Goal: Find specific page/section

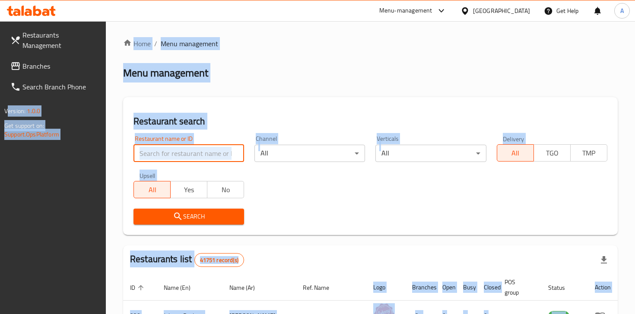
click at [186, 154] on input "search" at bounding box center [188, 153] width 111 height 17
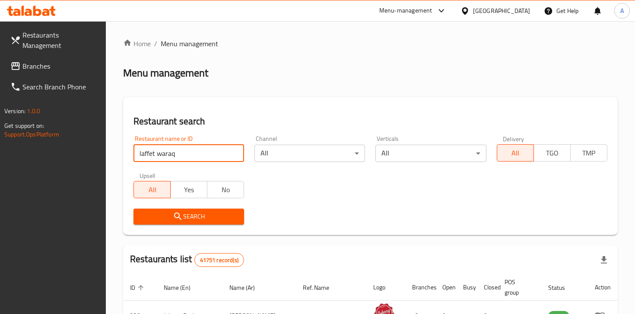
click button "Search" at bounding box center [188, 217] width 111 height 16
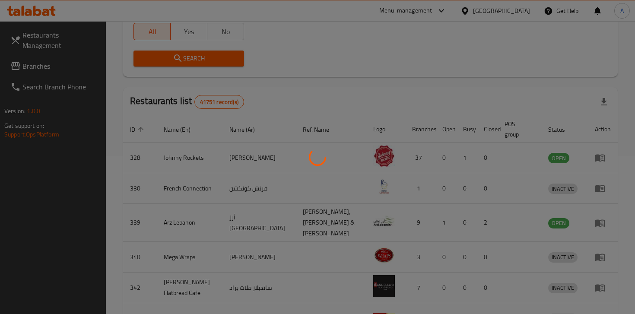
scroll to position [39, 0]
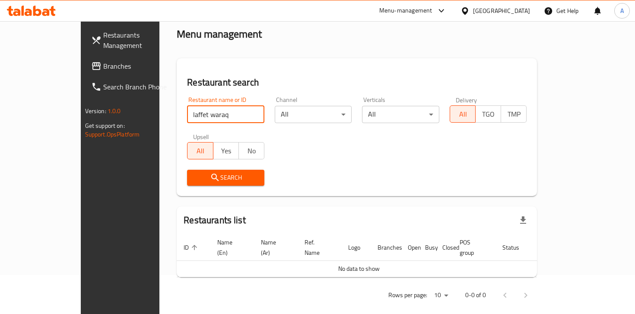
click at [187, 117] on input "laffet waraq" at bounding box center [225, 114] width 77 height 17
paste input "Laffat Wrq Enb"
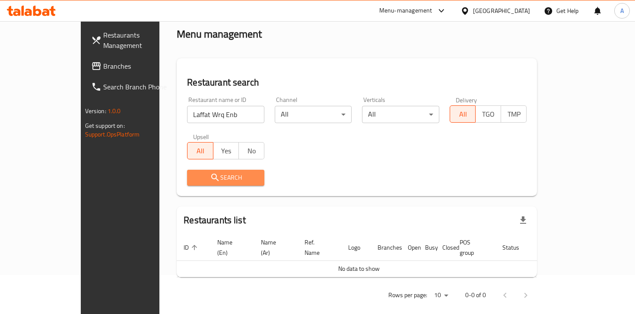
click at [194, 177] on span "Search" at bounding box center [225, 177] width 63 height 11
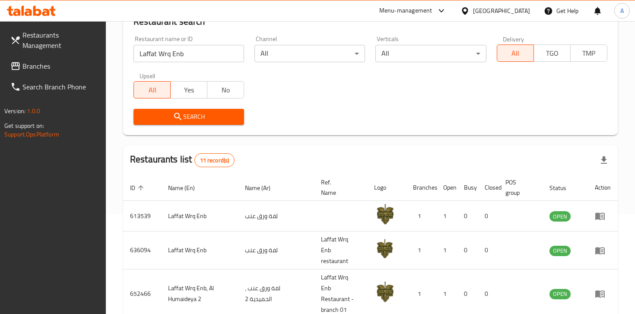
scroll to position [31, 0]
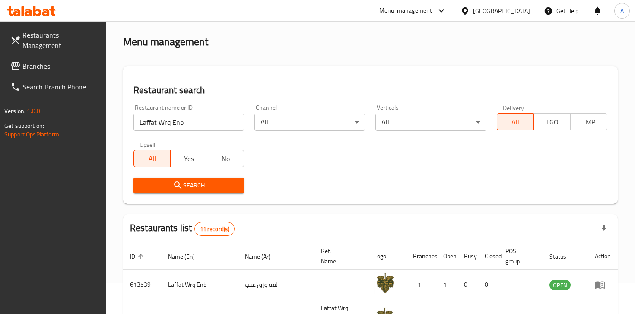
click at [183, 116] on input "Laffat Wrq Enb" at bounding box center [188, 122] width 111 height 17
click at [182, 119] on input "Laffat Wrq Enb" at bounding box center [188, 122] width 111 height 17
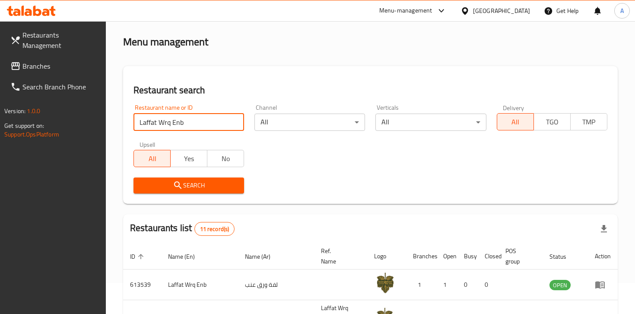
paste input "AboWadih"
click button "Search" at bounding box center [188, 186] width 111 height 16
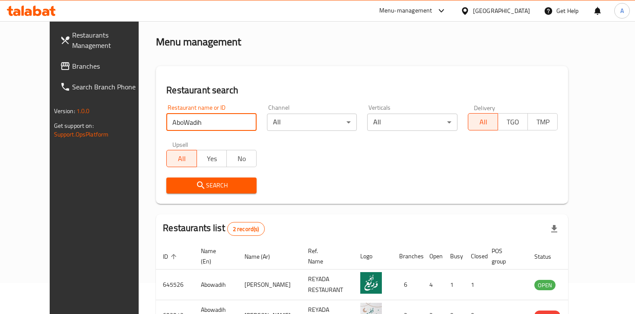
scroll to position [85, 0]
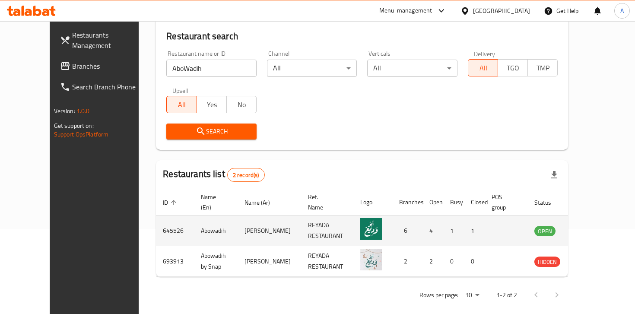
click at [156, 218] on td "645526" at bounding box center [175, 231] width 38 height 31
copy td "645526"
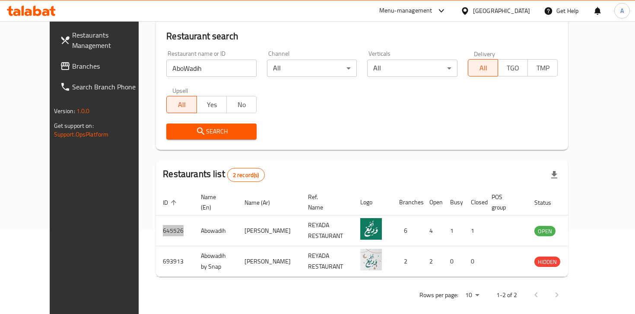
scroll to position [0, 0]
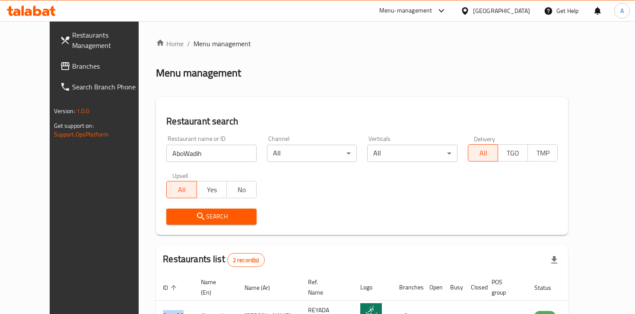
click at [169, 155] on input "AboWadih" at bounding box center [211, 153] width 90 height 17
paste input "Friso"
type input "Friso"
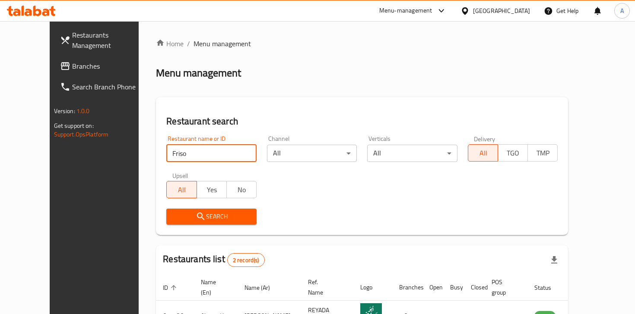
click button "Search" at bounding box center [211, 217] width 90 height 16
